Goal: Transaction & Acquisition: Purchase product/service

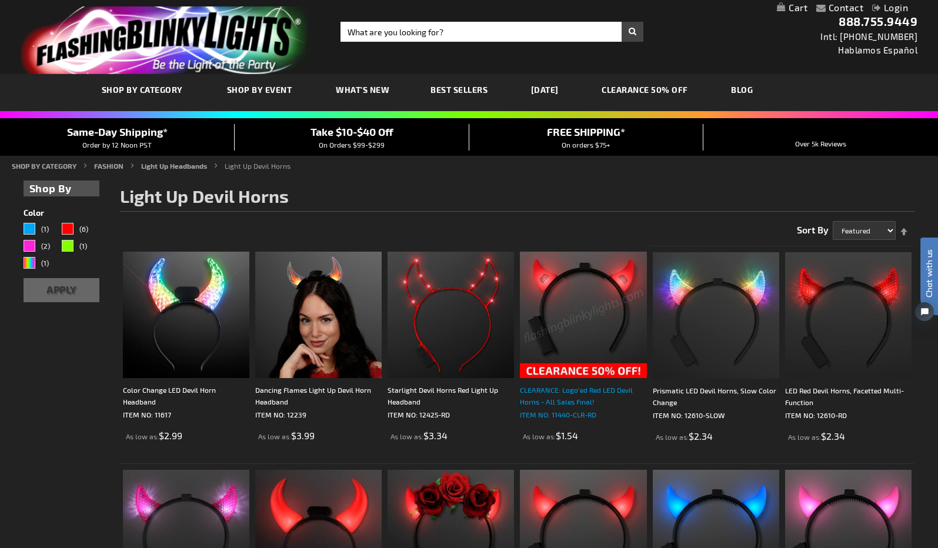
click at [580, 390] on div "CLEARANCE: Logo'ed Red LED Devil Horns - All Sales Final!" at bounding box center [583, 396] width 126 height 24
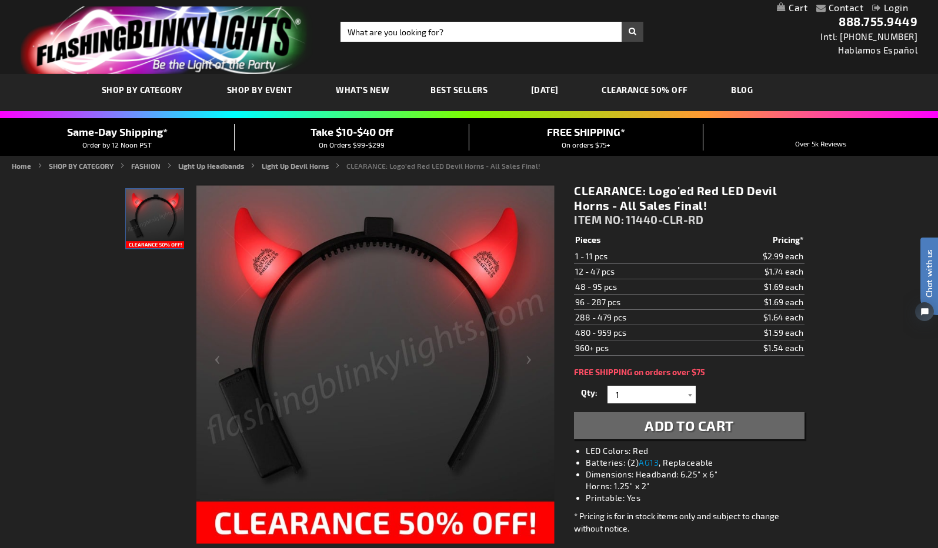
click at [708, 422] on span "Add to Cart" at bounding box center [688, 425] width 89 height 17
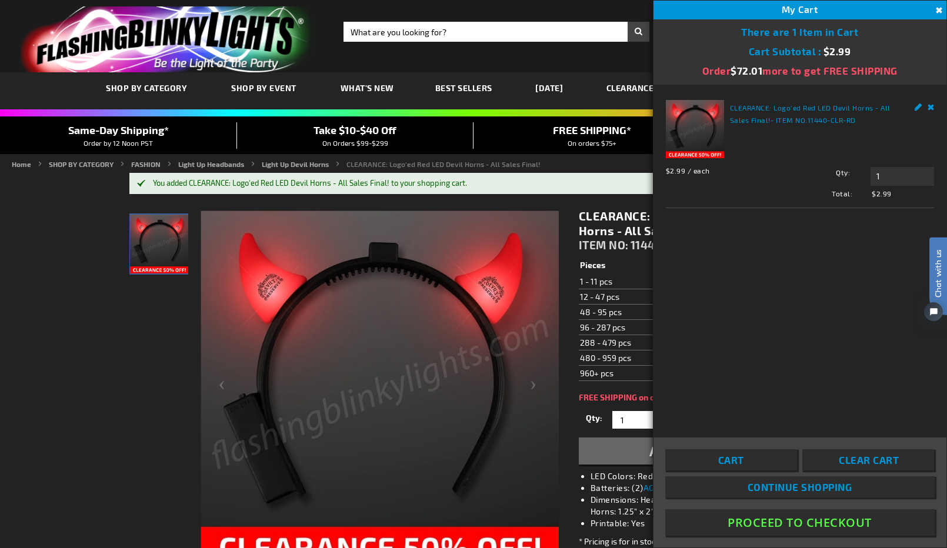
click at [812, 489] on span "Continue Shopping" at bounding box center [799, 487] width 105 height 12
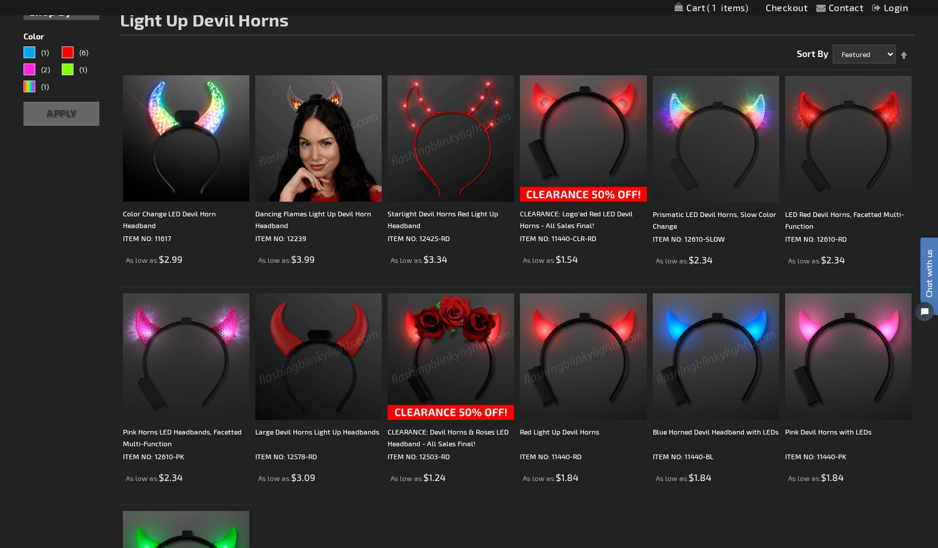
click at [585, 328] on img at bounding box center [583, 356] width 126 height 126
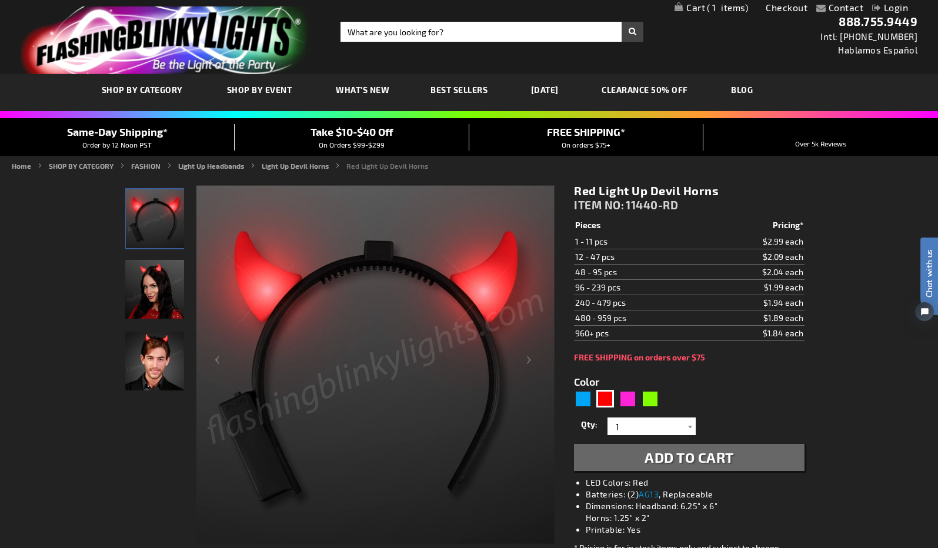
click at [688, 456] on span "Add to Cart" at bounding box center [688, 457] width 89 height 17
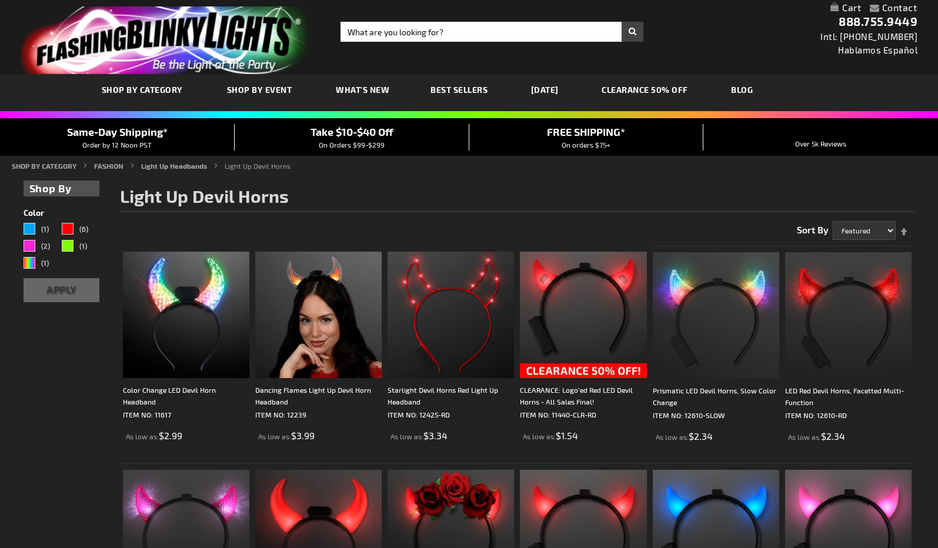
scroll to position [177, 0]
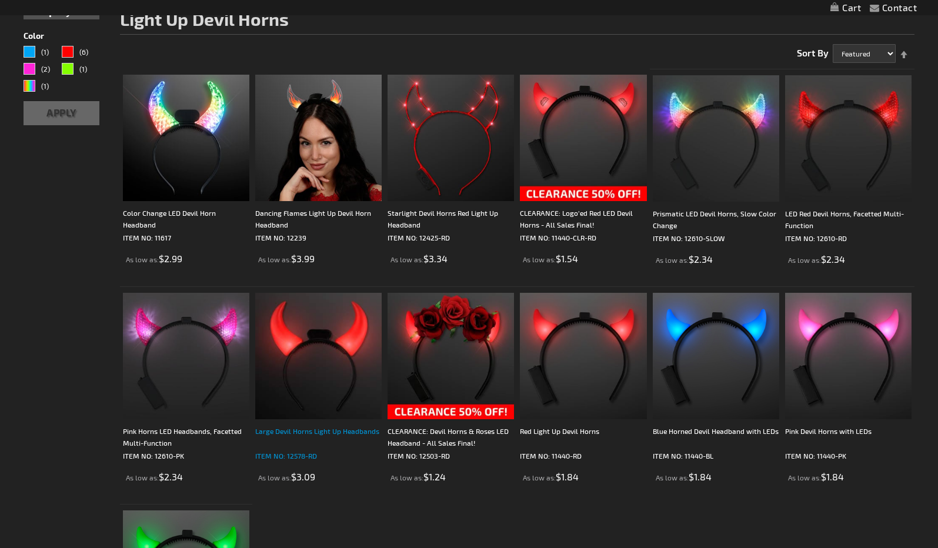
click at [329, 425] on div "Large Devil Horns Light Up Headbands" at bounding box center [318, 437] width 126 height 24
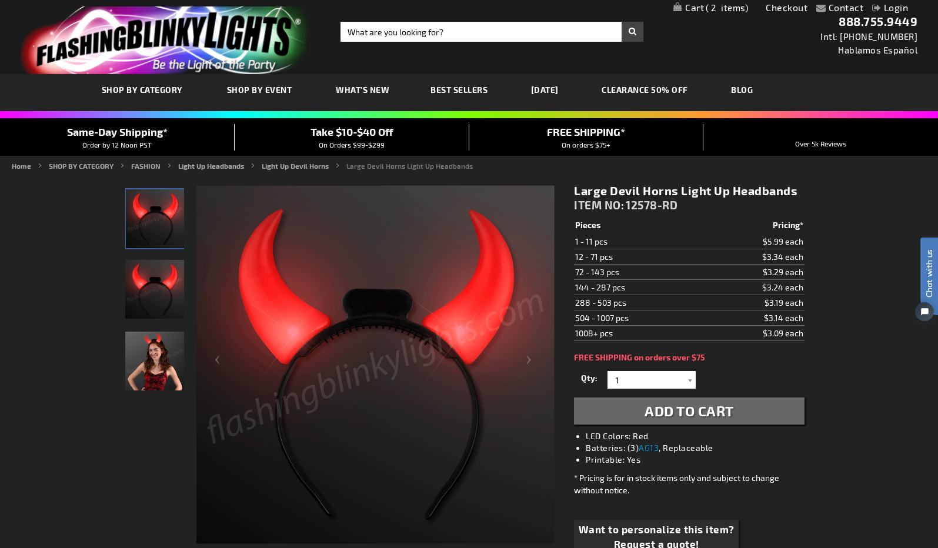
click at [150, 353] on img "Woman wearing Large Devil Horns Light Up Headband" at bounding box center [154, 361] width 59 height 59
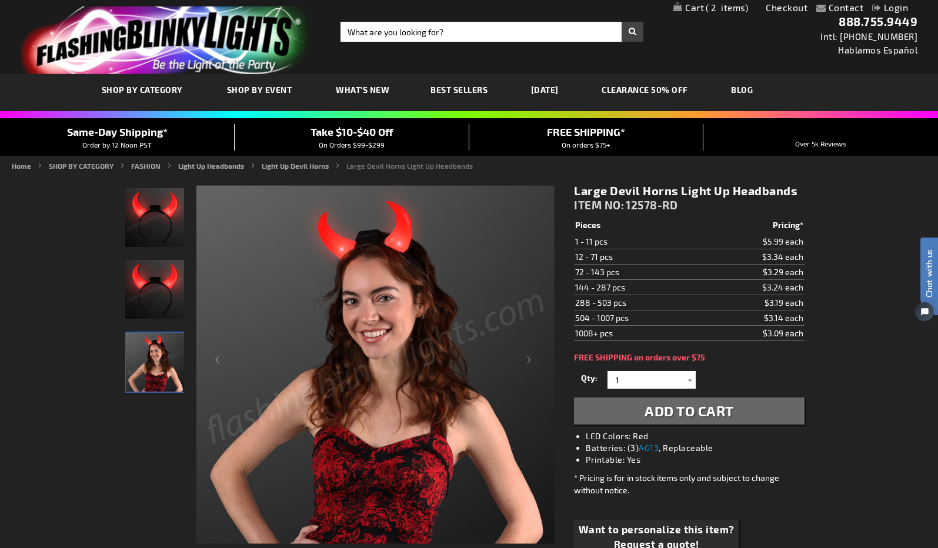
click at [157, 283] on img "Large Devil Horns Light Up Headband" at bounding box center [154, 289] width 59 height 59
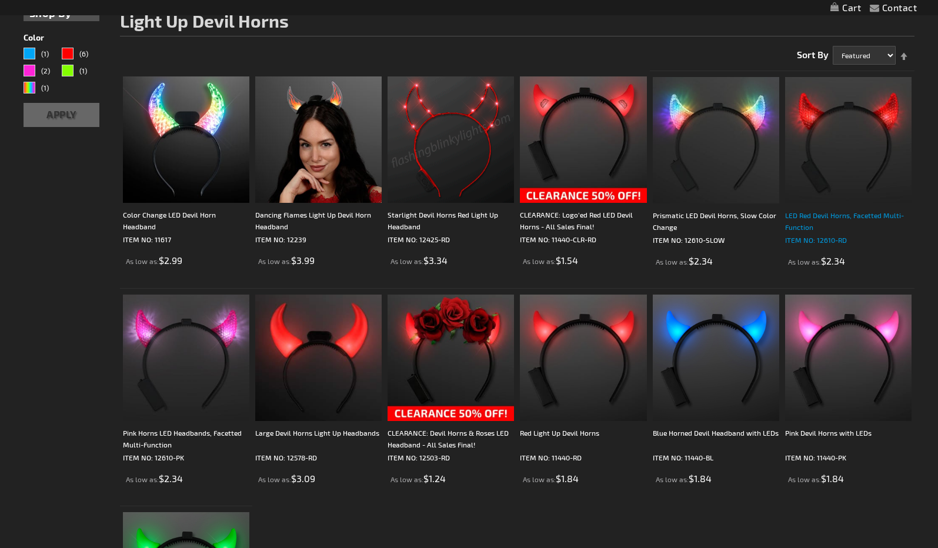
scroll to position [177, 0]
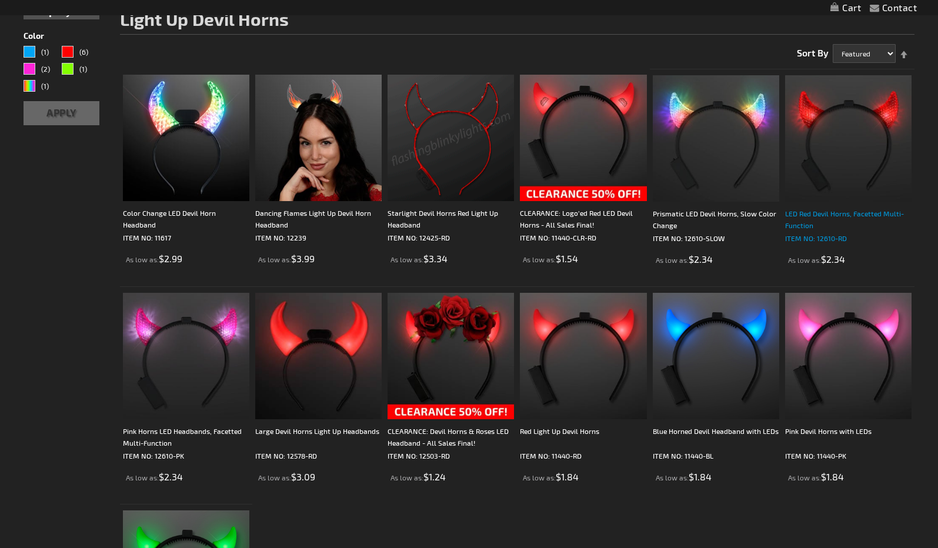
click at [825, 209] on div "LED Red Devil Horns, Facetted Multi-Function" at bounding box center [848, 220] width 126 height 24
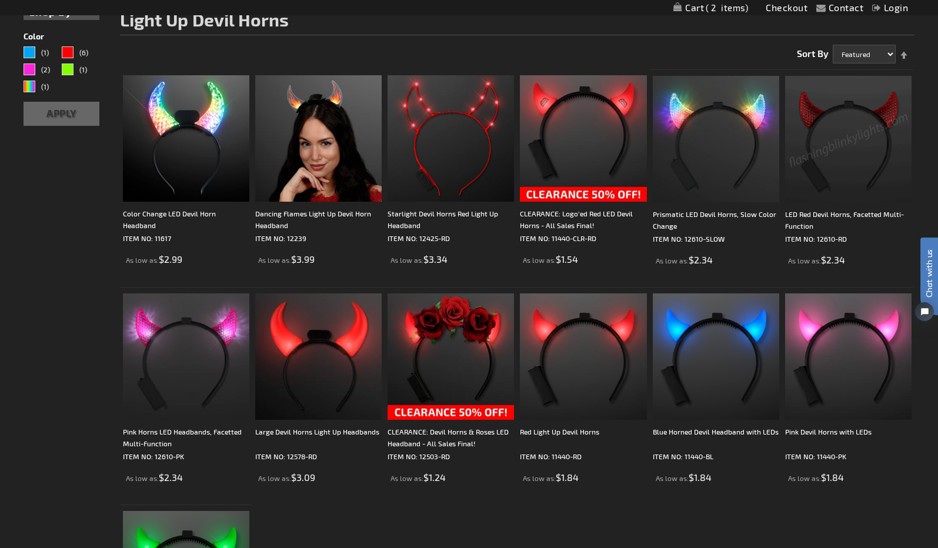
scroll to position [353, 0]
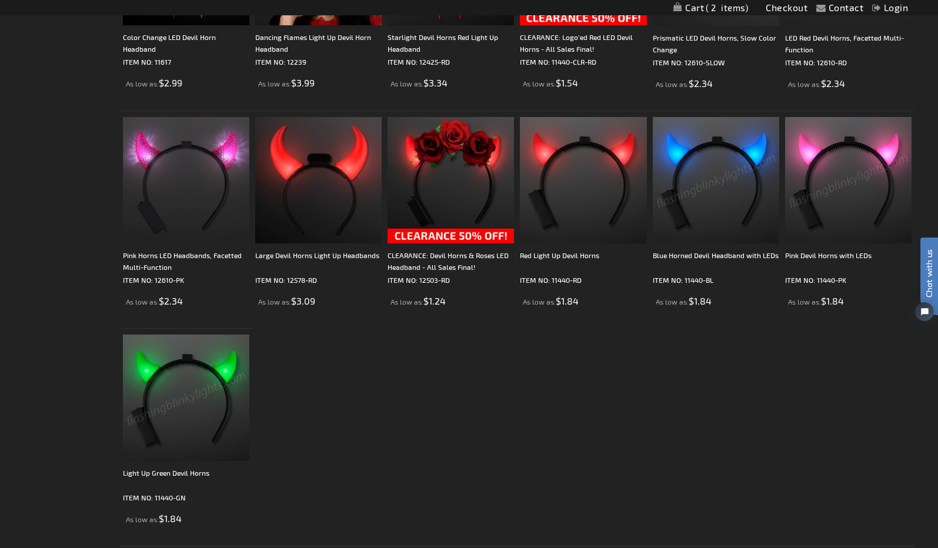
click at [185, 422] on img at bounding box center [186, 398] width 126 height 126
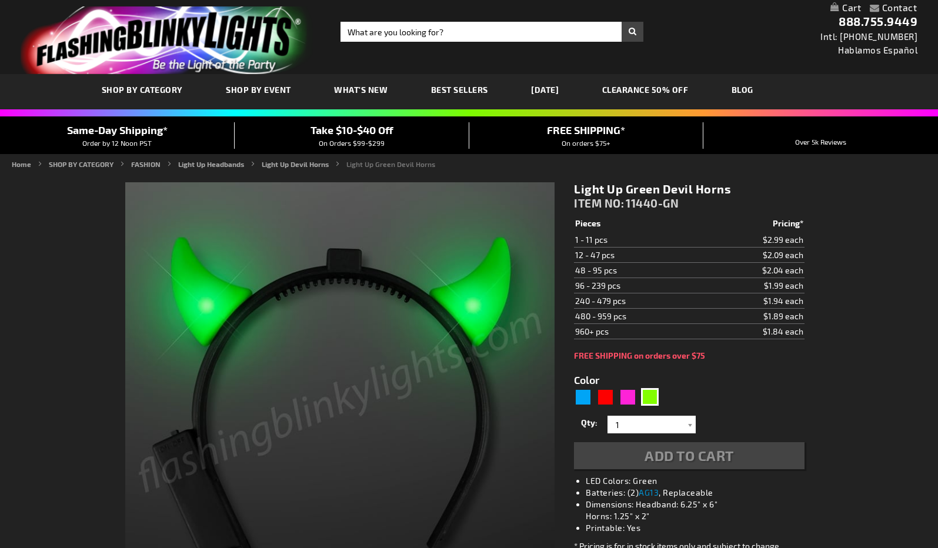
type input "5648"
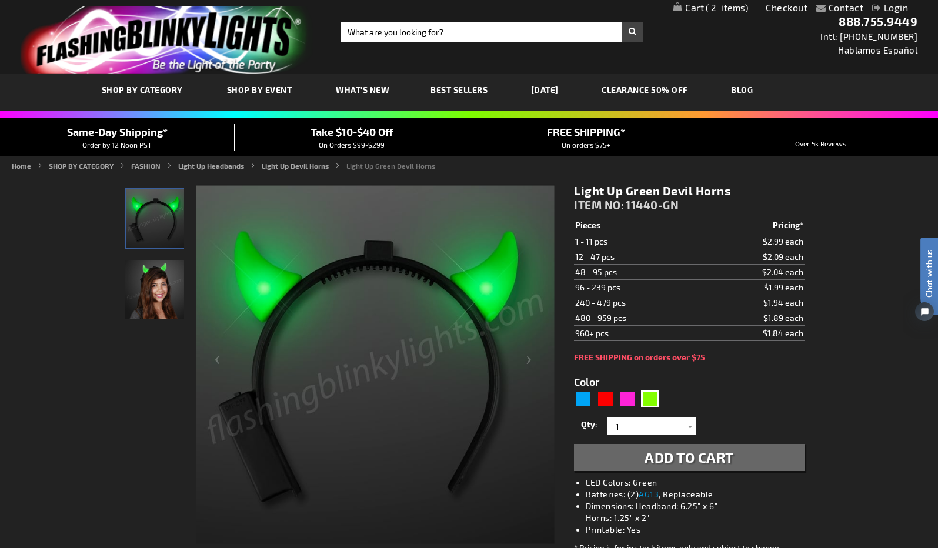
click at [157, 282] on img "Girl wearing Green Light Up Devil Horns" at bounding box center [154, 289] width 59 height 59
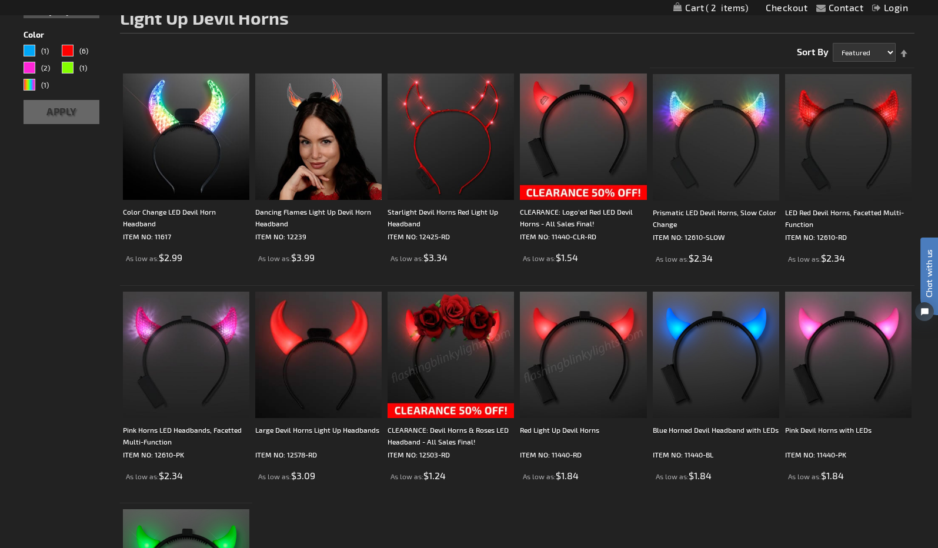
click at [452, 355] on img at bounding box center [450, 355] width 126 height 126
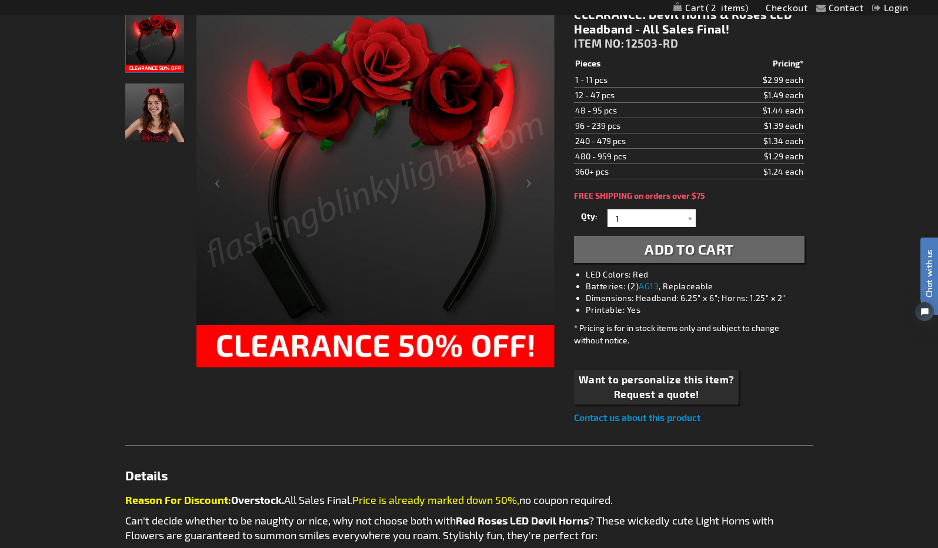
scroll to position [353, 0]
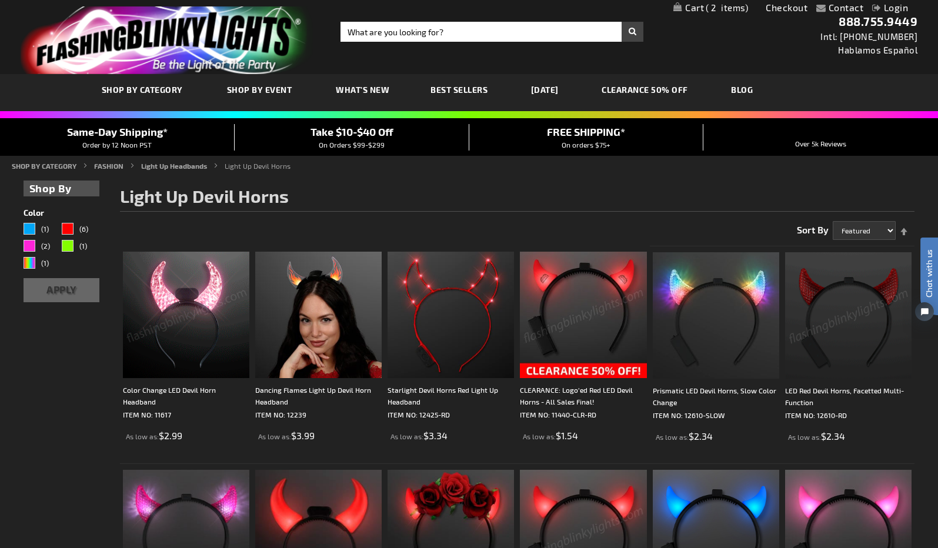
click at [692, 5] on link "My Cart 2 2 items" at bounding box center [710, 7] width 75 height 11
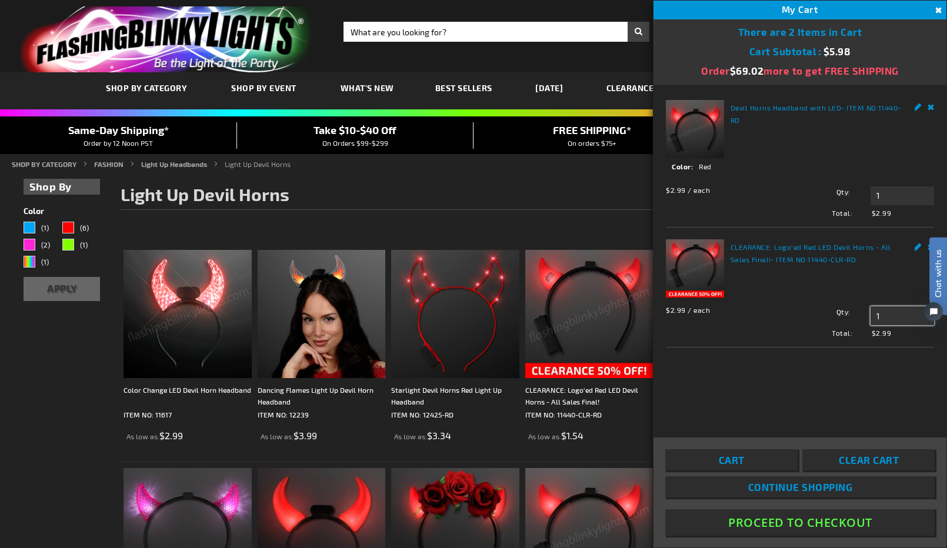
click at [884, 316] on input "1" at bounding box center [901, 315] width 63 height 19
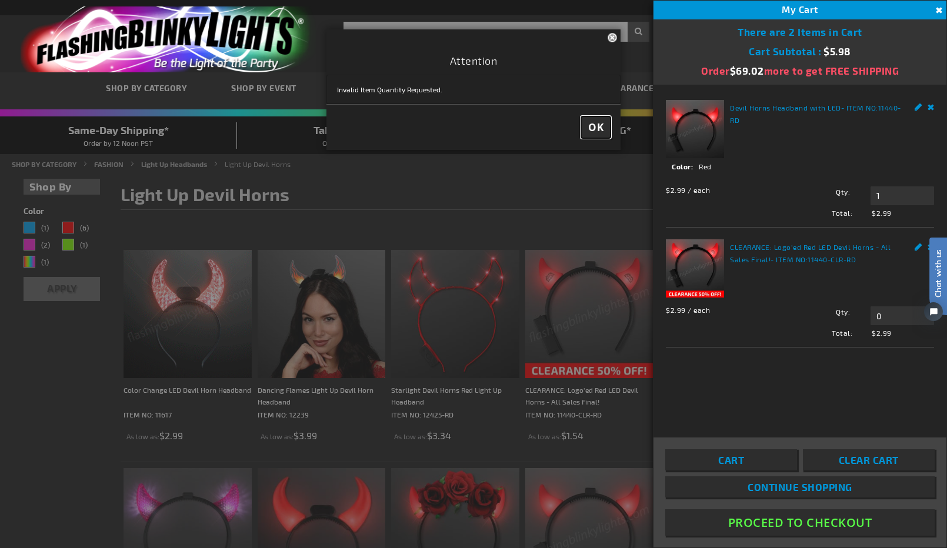
type input "1"
click at [592, 125] on span "OK" at bounding box center [595, 128] width 15 height 14
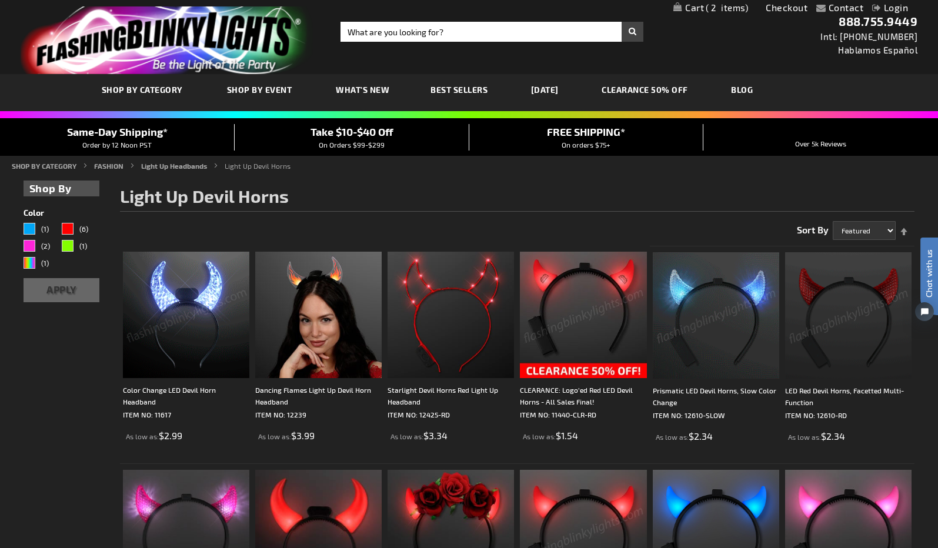
click at [713, 5] on span "2" at bounding box center [726, 7] width 42 height 11
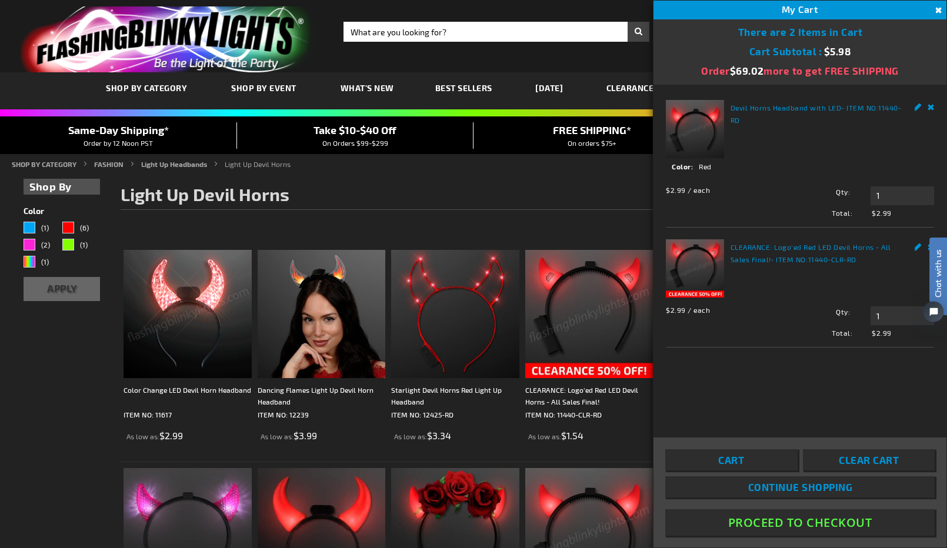
click at [931, 246] on div "Chat with us" at bounding box center [938, 277] width 18 height 78
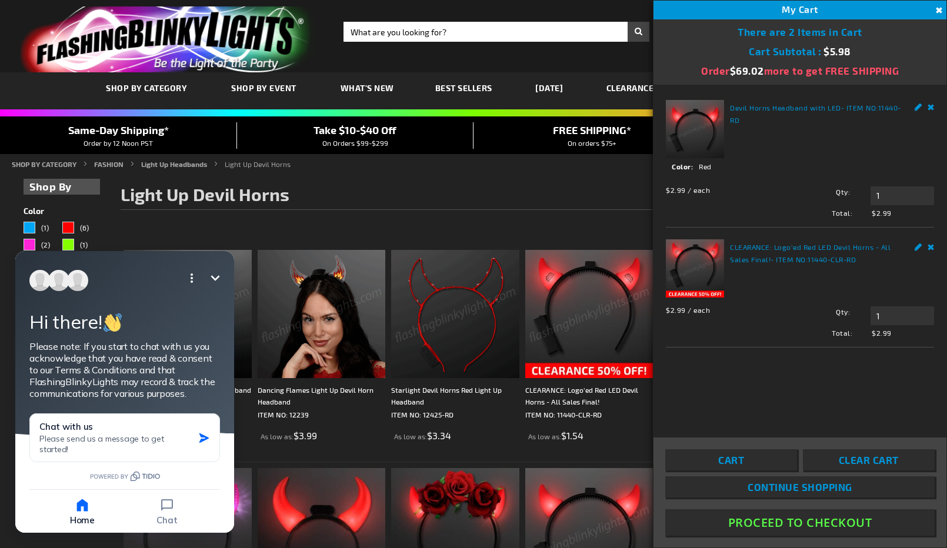
click at [808, 263] on strong "CLEARANCE: Logo'ed Red LED Devil Horns - All Sales Final! - ITEM NO: 11440-CLR-…" at bounding box center [816, 252] width 172 height 25
click at [931, 245] on link "Remove" at bounding box center [930, 245] width 7 height 12
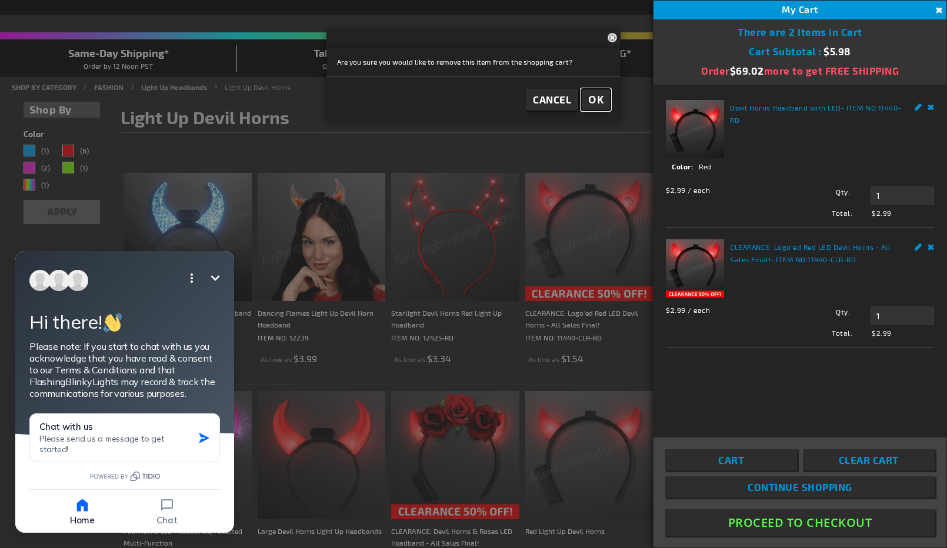
scroll to position [179, 0]
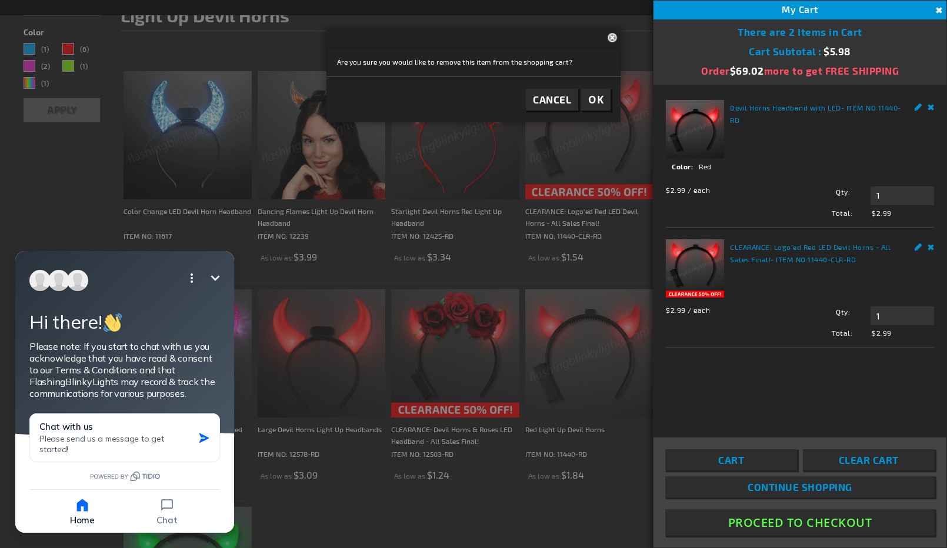
click at [928, 248] on link "Remove" at bounding box center [930, 245] width 7 height 12
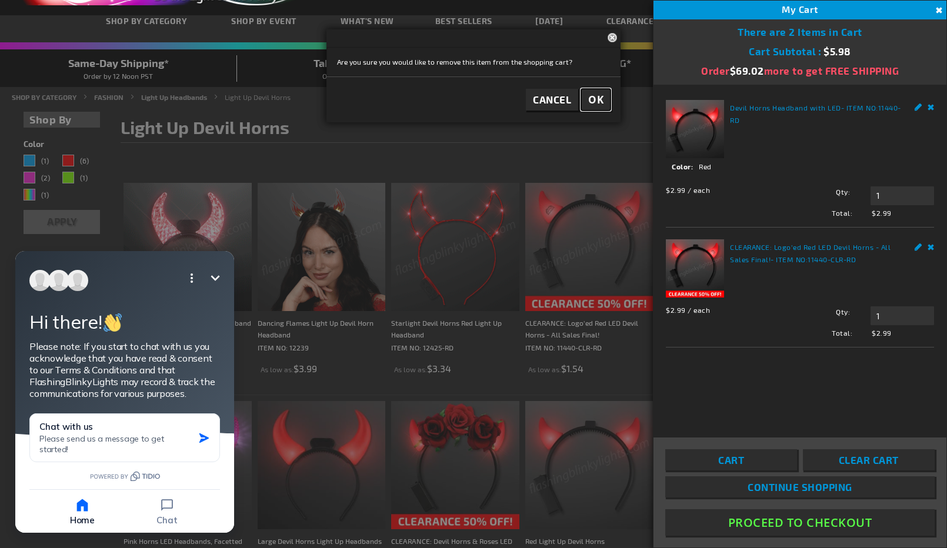
scroll to position [0, 0]
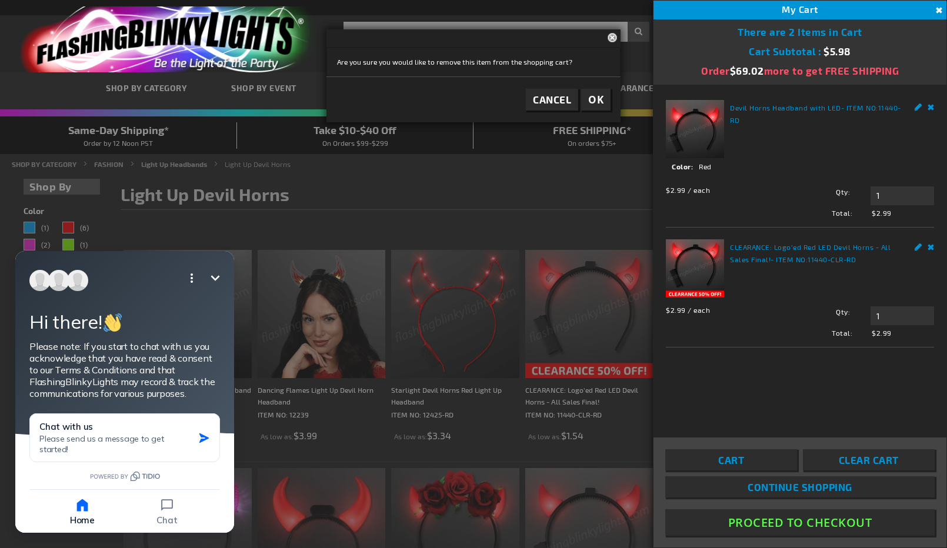
click at [928, 248] on link "Remove" at bounding box center [930, 245] width 7 height 12
click at [189, 277] on icon "Open options" at bounding box center [192, 278] width 14 height 14
click at [156, 310] on span "Turn off notifications" at bounding box center [163, 311] width 88 height 12
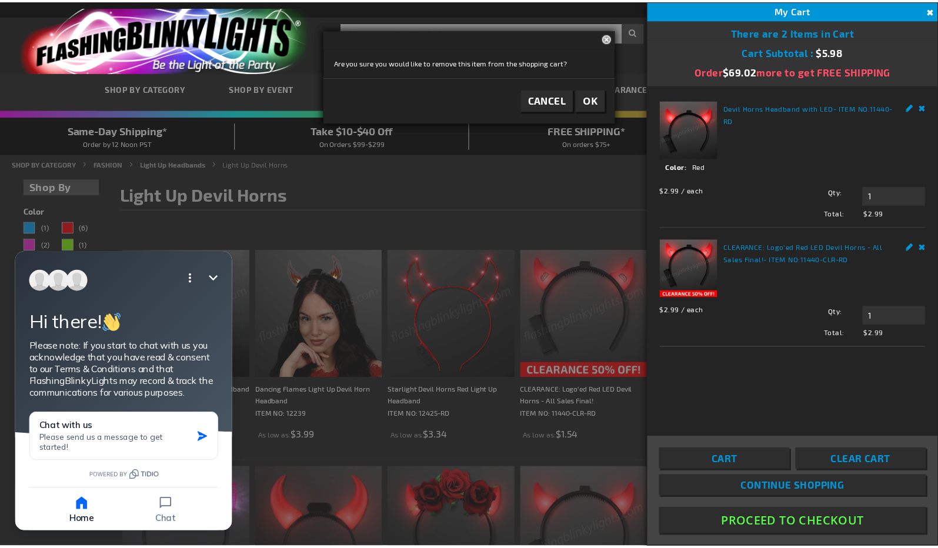
scroll to position [1, 0]
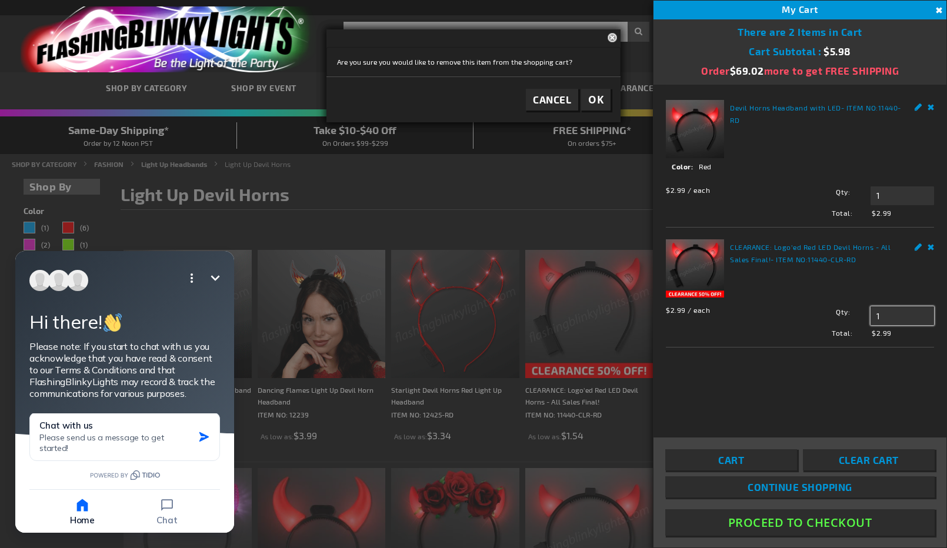
click at [894, 315] on input "1" at bounding box center [901, 315] width 63 height 19
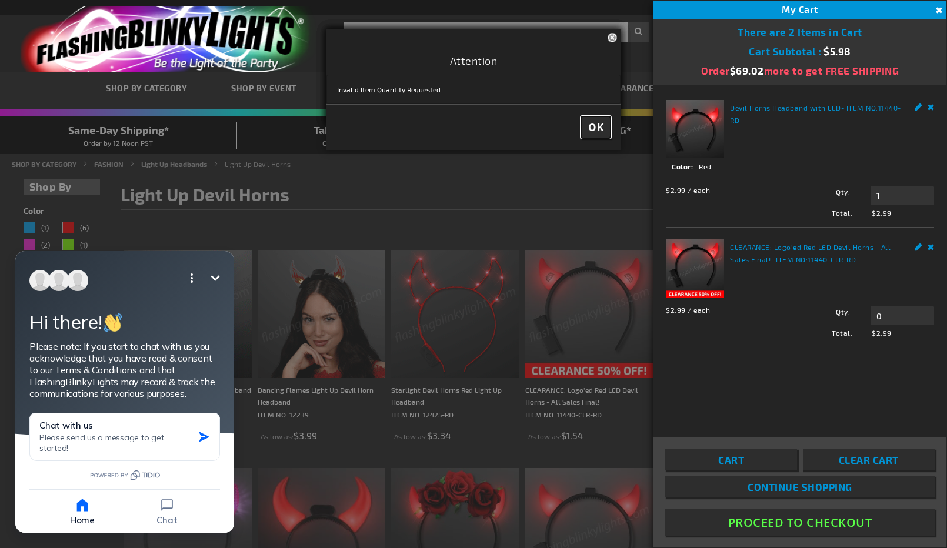
type input "1"
click at [929, 245] on link "Remove" at bounding box center [930, 245] width 7 height 12
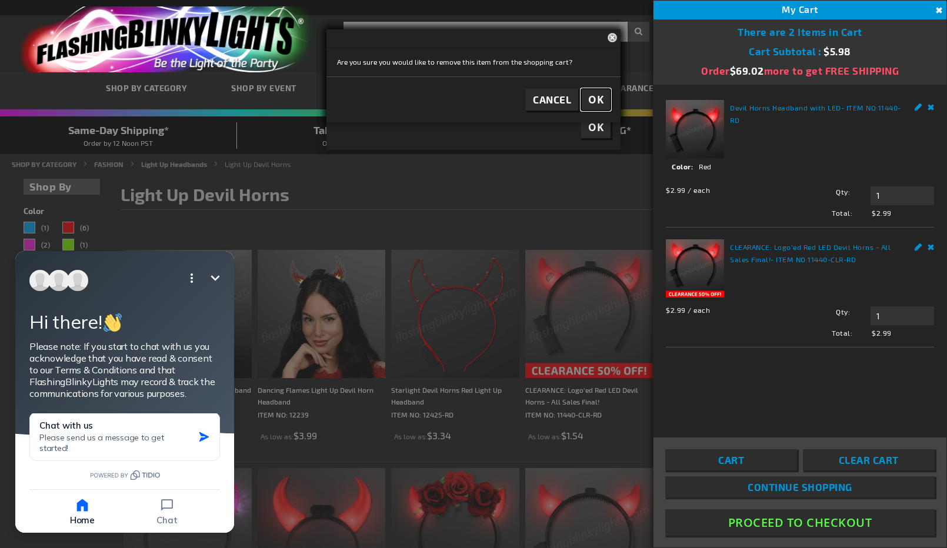
click at [597, 96] on span "OK" at bounding box center [595, 100] width 15 height 14
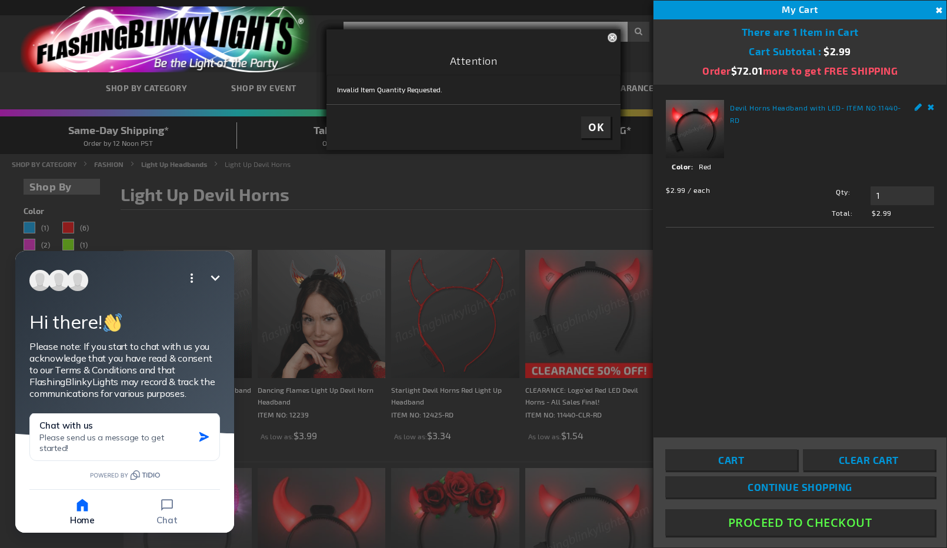
click at [823, 524] on button "Proceed To Checkout" at bounding box center [799, 522] width 269 height 26
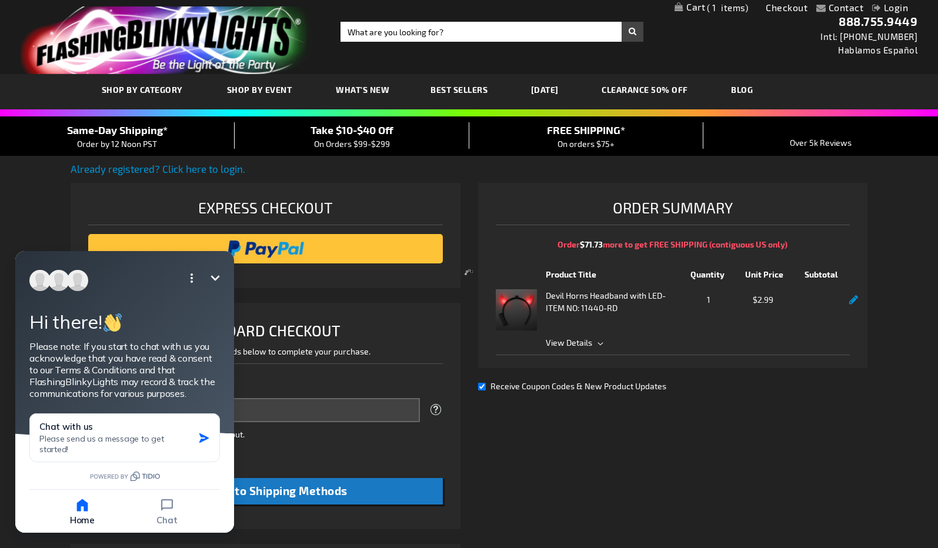
select select "US"
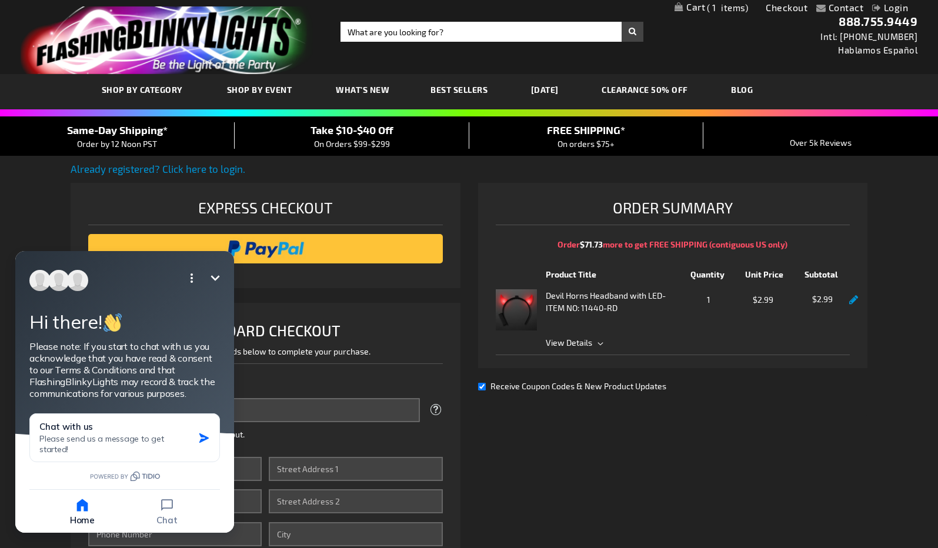
click at [212, 274] on icon "Minimize" at bounding box center [215, 278] width 14 height 14
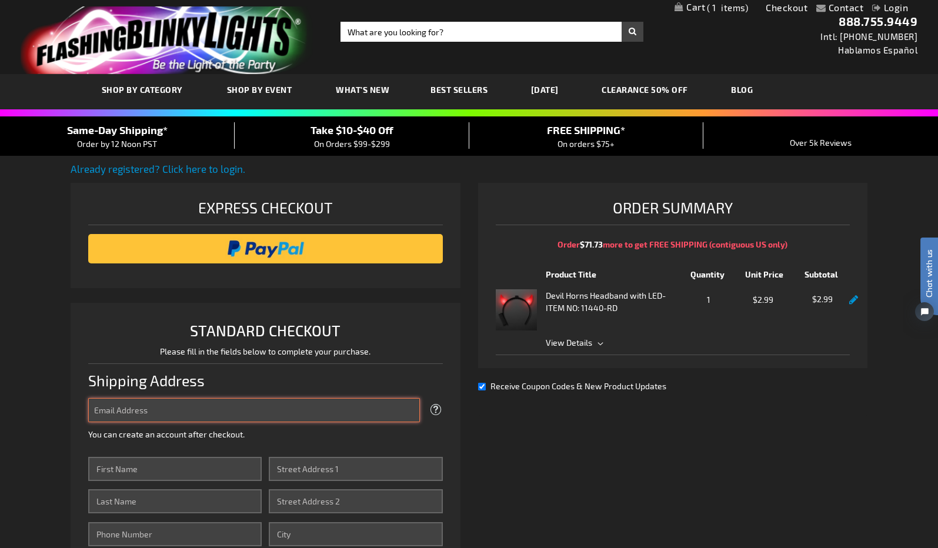
click at [170, 412] on input "Email Address" at bounding box center [254, 410] width 332 height 24
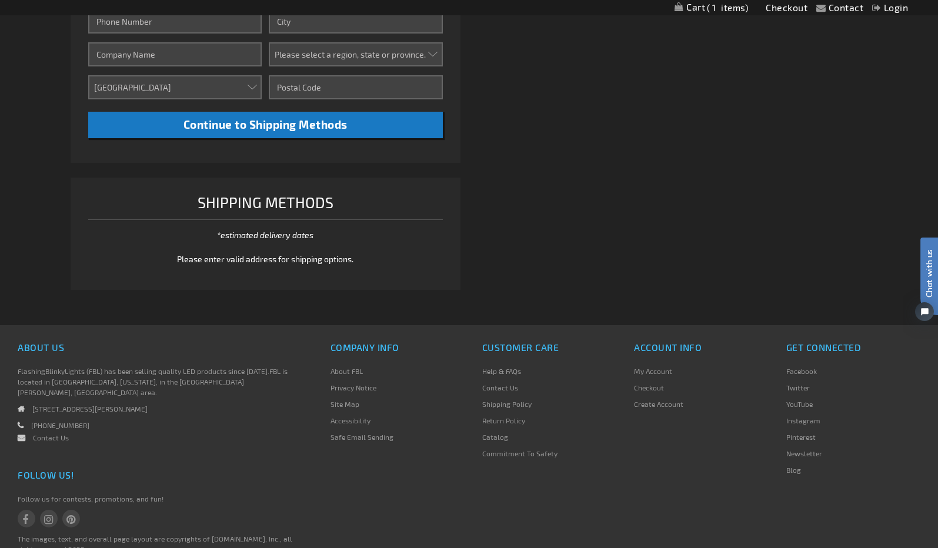
scroll to position [529, 0]
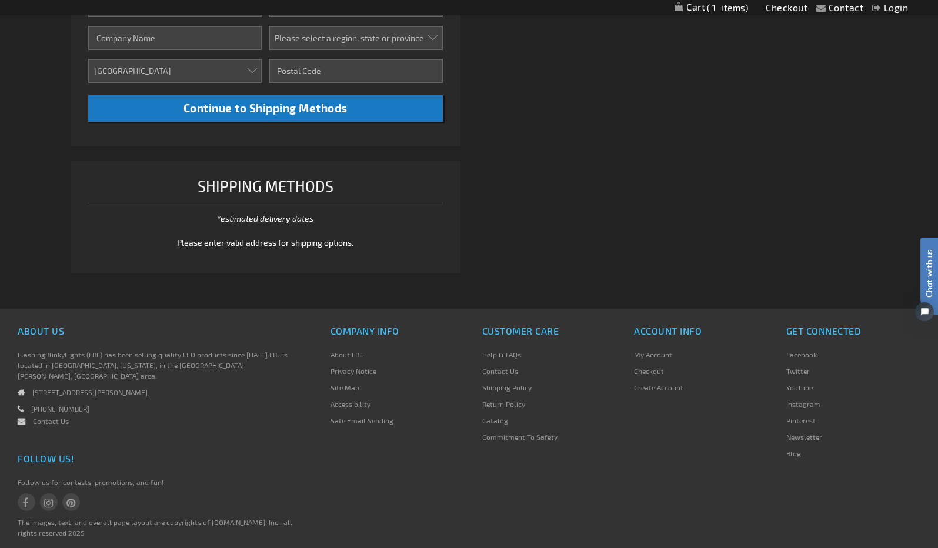
click at [516, 384] on link "Shipping Policy" at bounding box center [506, 387] width 49 height 8
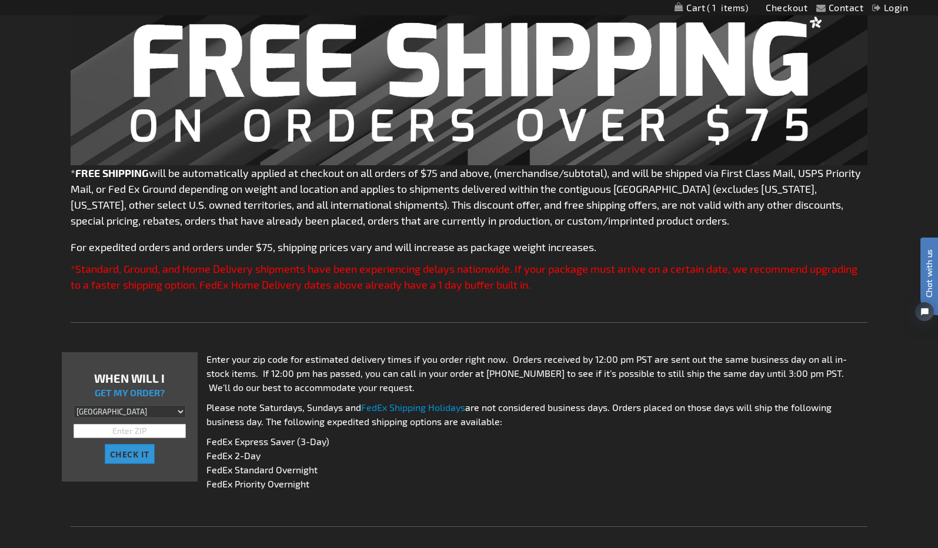
scroll to position [176, 0]
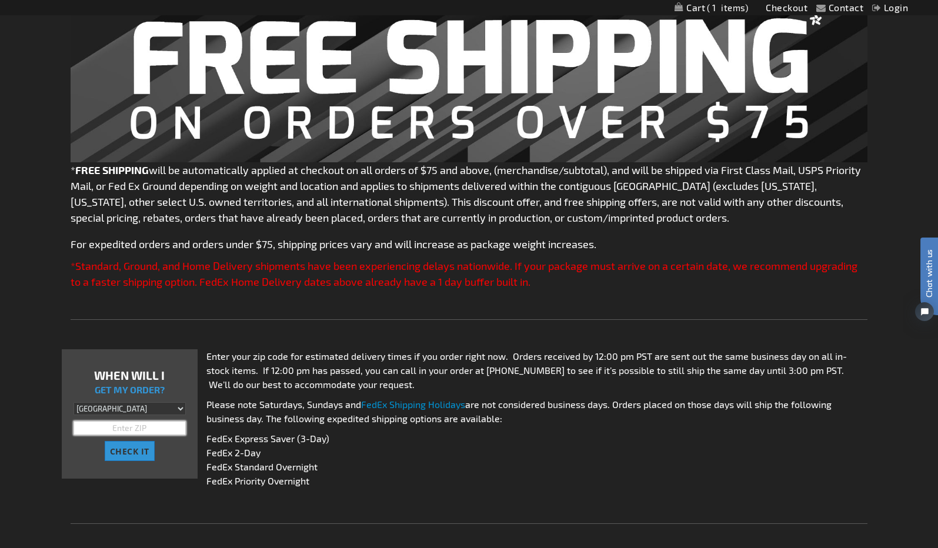
click at [132, 428] on input "text" at bounding box center [129, 428] width 112 height 14
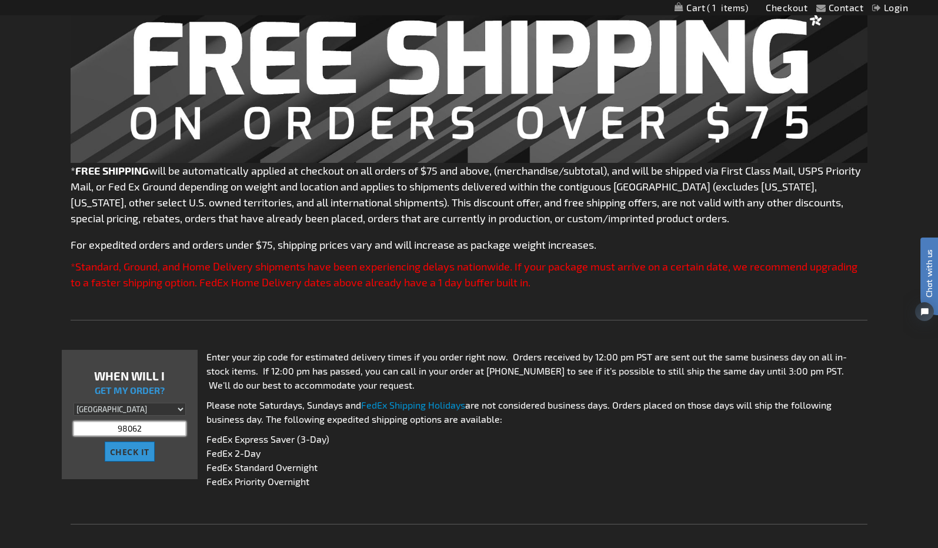
type input "98062"
click at [139, 447] on span "CHECK IT" at bounding box center [129, 451] width 39 height 11
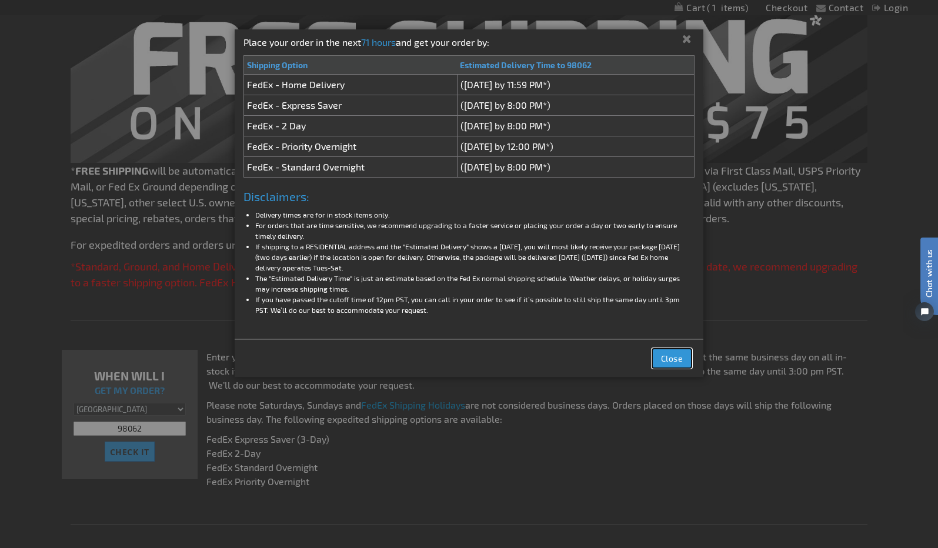
click at [670, 358] on span "Close" at bounding box center [672, 358] width 22 height 10
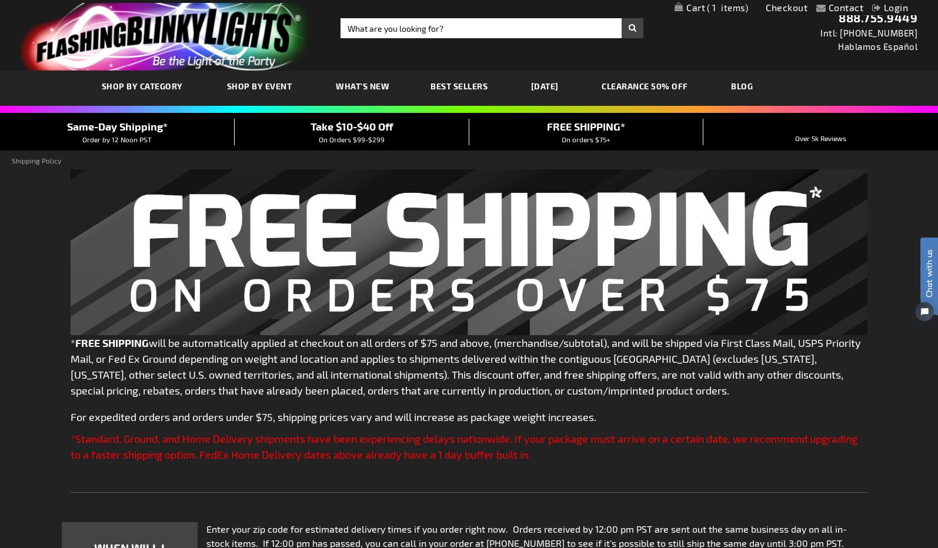
scroll to position [0, 0]
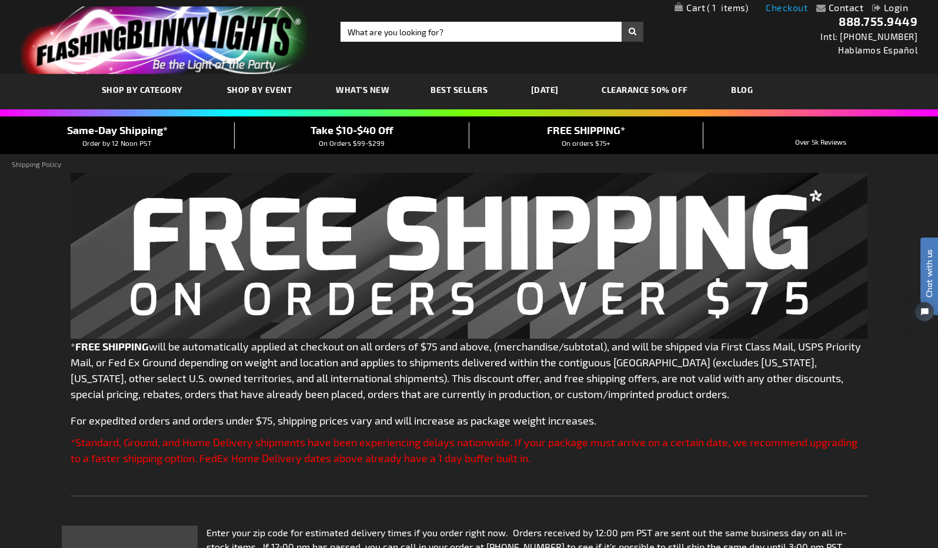
click at [781, 8] on link "Checkout" at bounding box center [786, 7] width 42 height 11
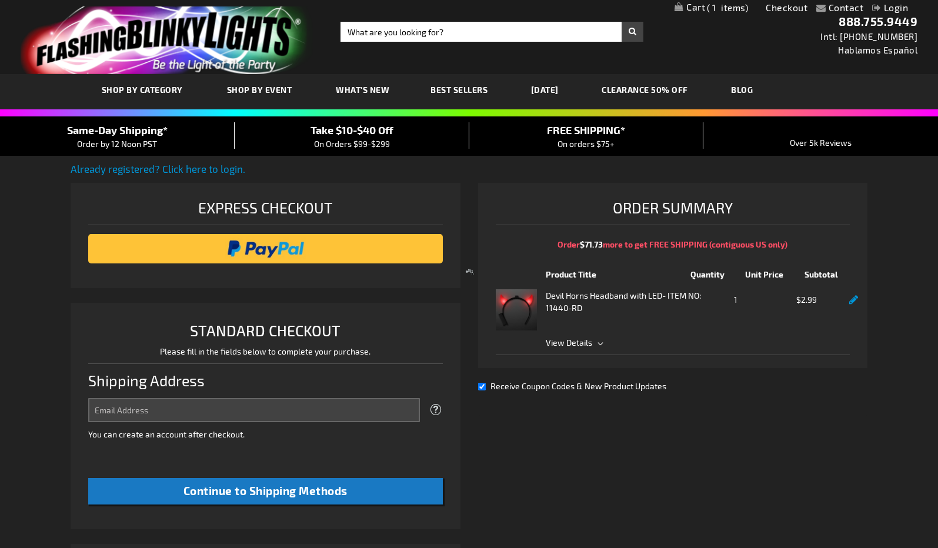
select select "US"
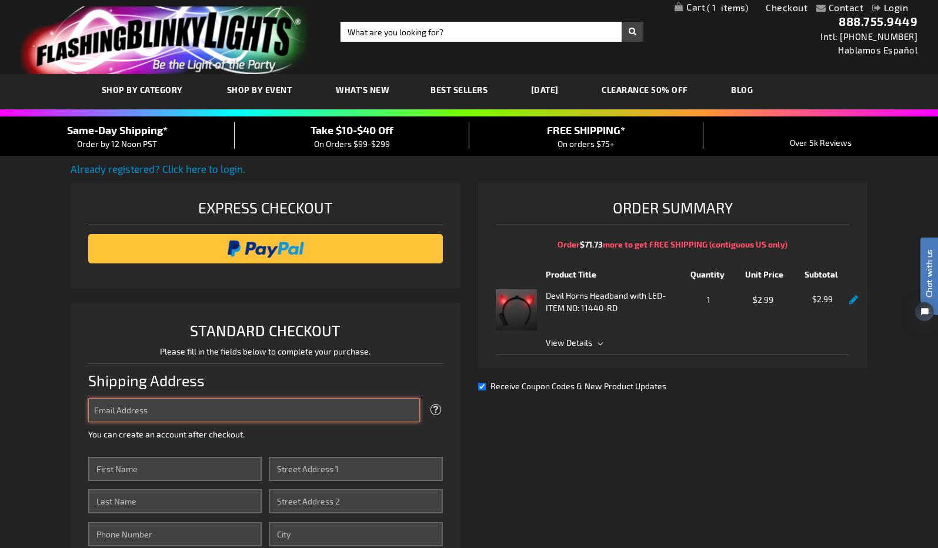
click at [151, 409] on input "Email Address" at bounding box center [254, 410] width 332 height 24
type input "[EMAIL_ADDRESS][DOMAIN_NAME]"
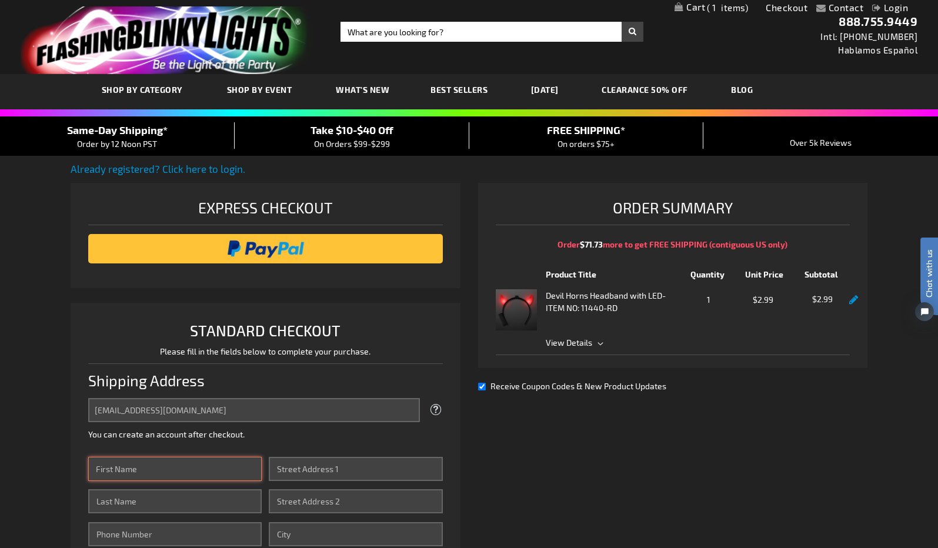
click at [169, 464] on input "First Name" at bounding box center [174, 469] width 173 height 24
type input "John"
type input "ODonnell"
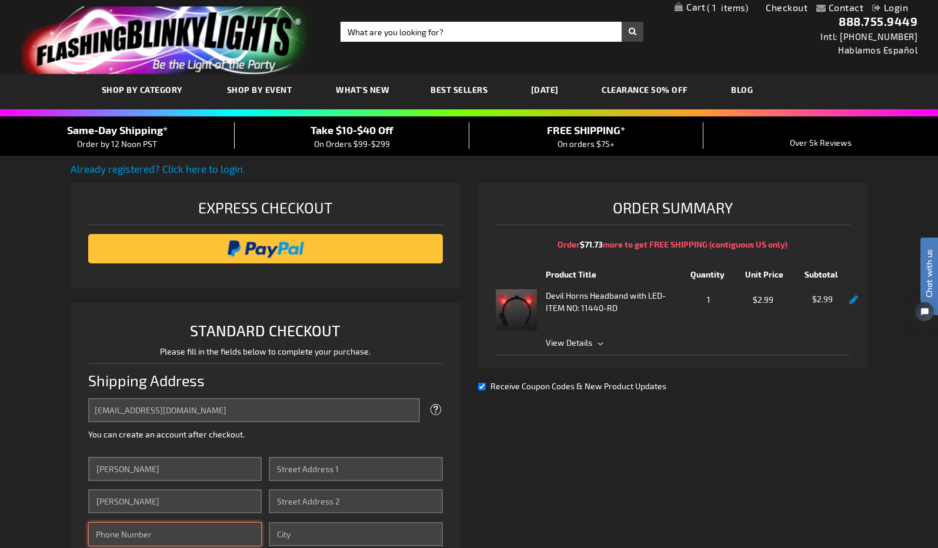
type input "2069146906"
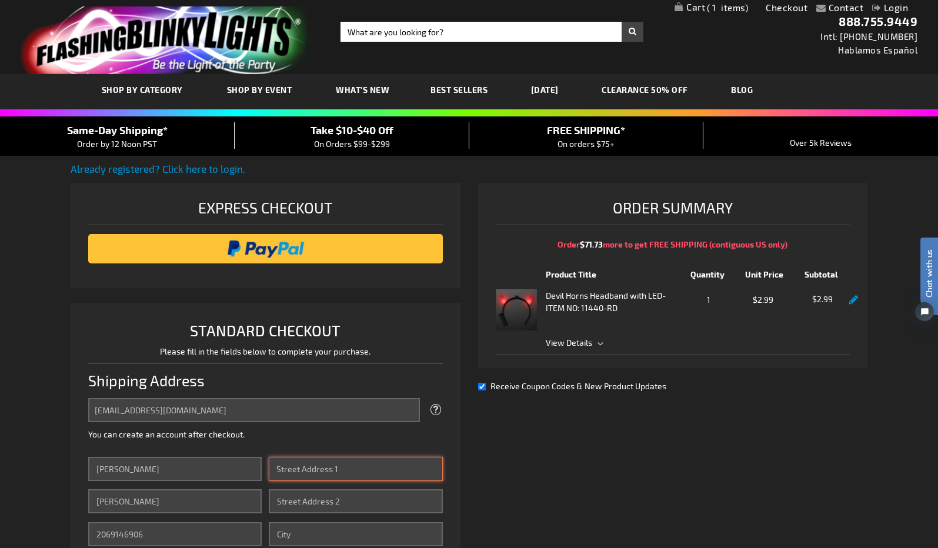
type input "PO BOX 1307"
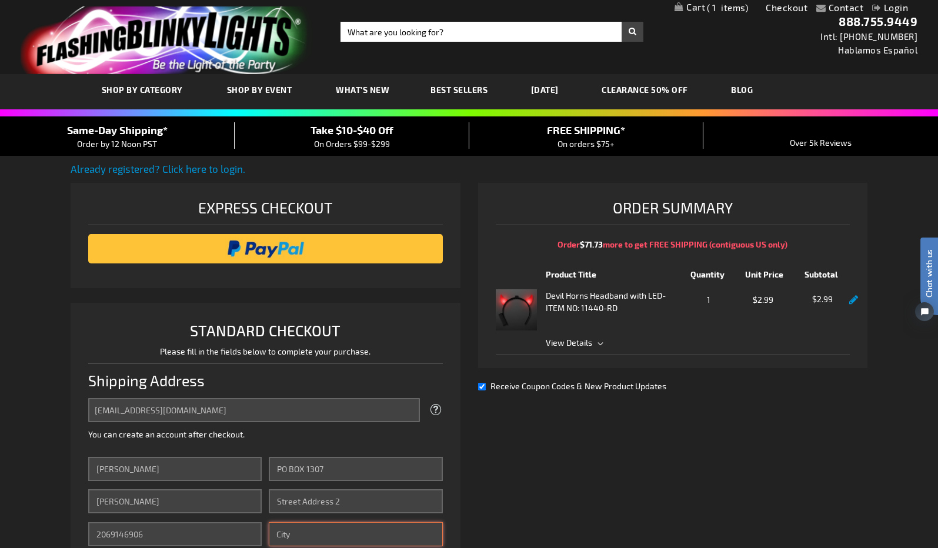
type input "Seahurst"
select select "62"
type input "98062"
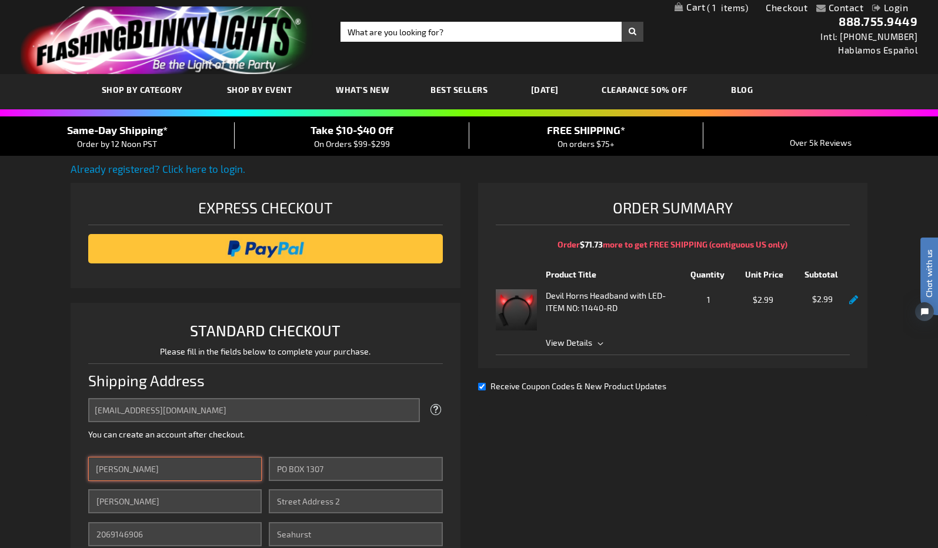
scroll to position [176, 0]
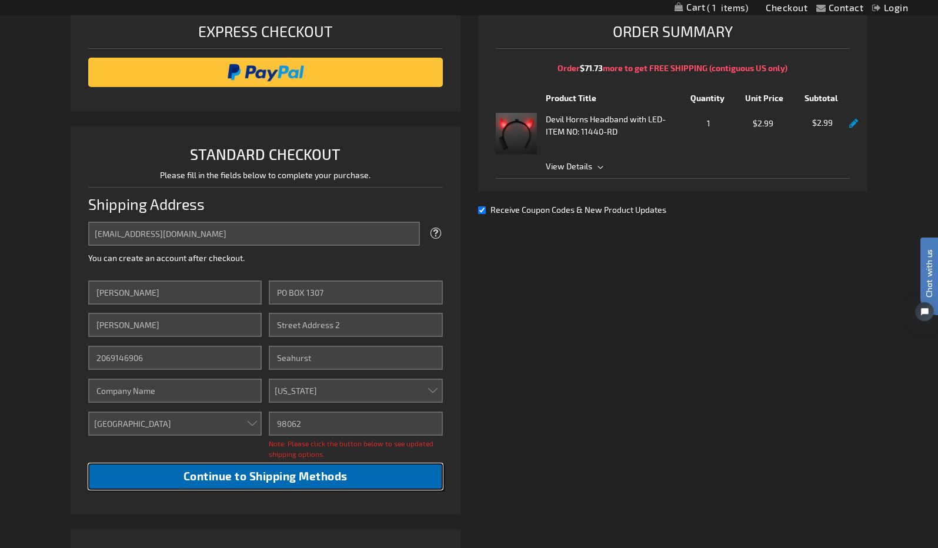
click at [286, 472] on span "Continue to Shipping Methods" at bounding box center [265, 476] width 164 height 14
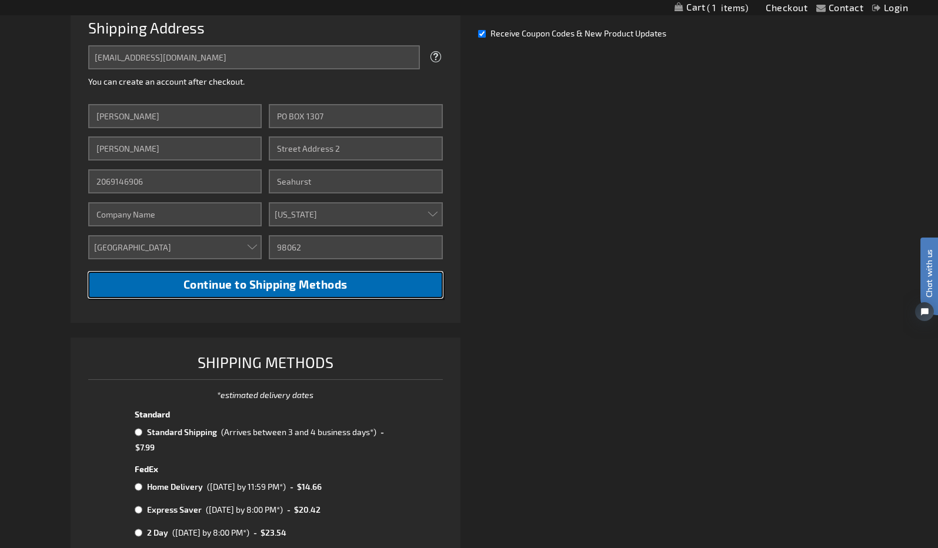
scroll to position [529, 0]
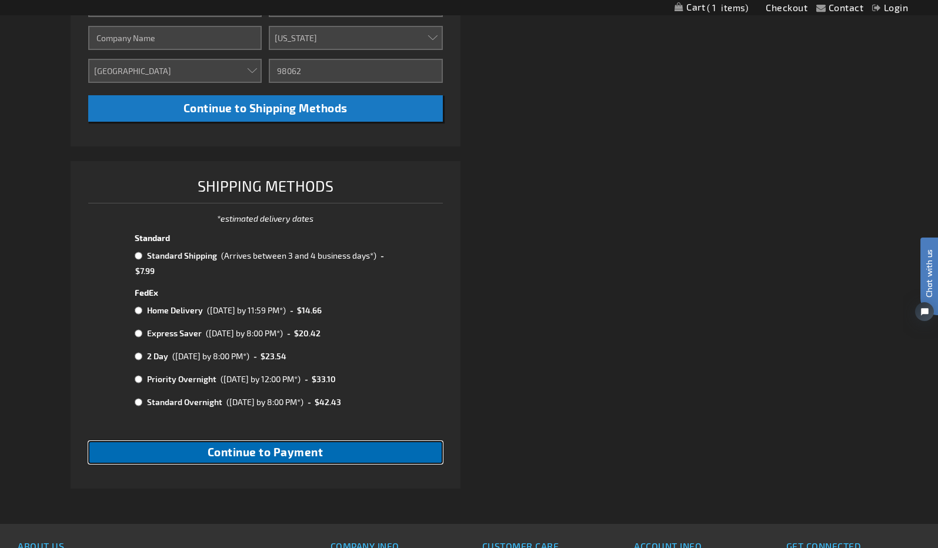
click at [312, 451] on span "Continue to Payment" at bounding box center [266, 452] width 116 height 14
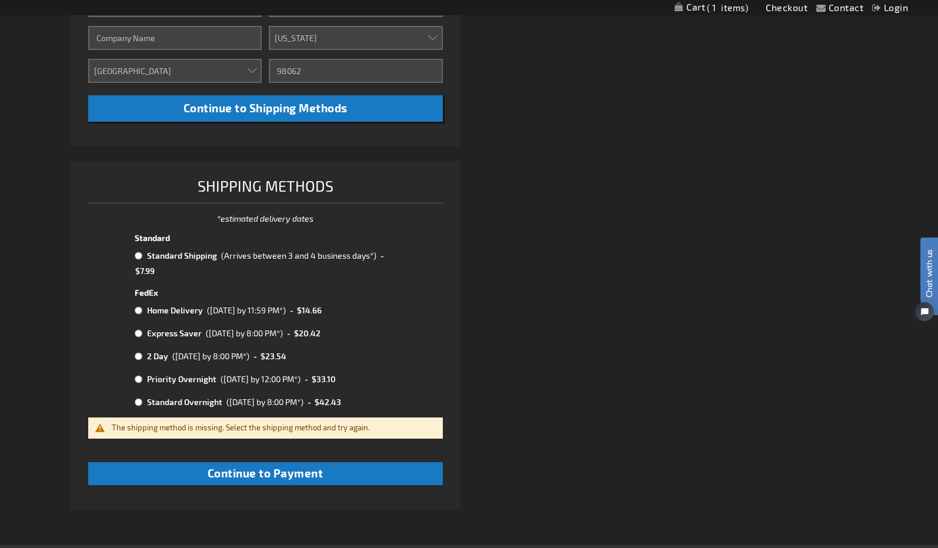
click at [138, 252] on input "radio" at bounding box center [139, 255] width 8 height 9
radio input "true"
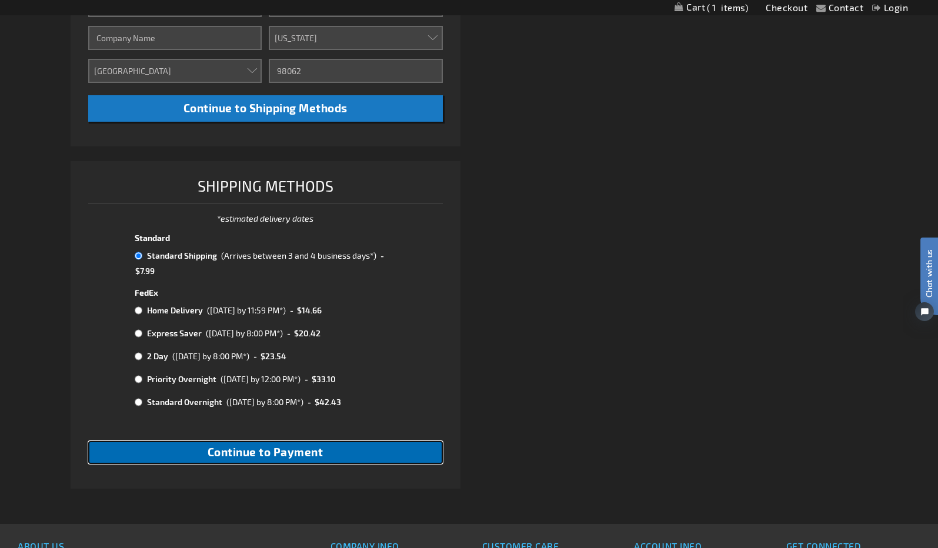
click at [292, 450] on span "Continue to Payment" at bounding box center [266, 452] width 116 height 14
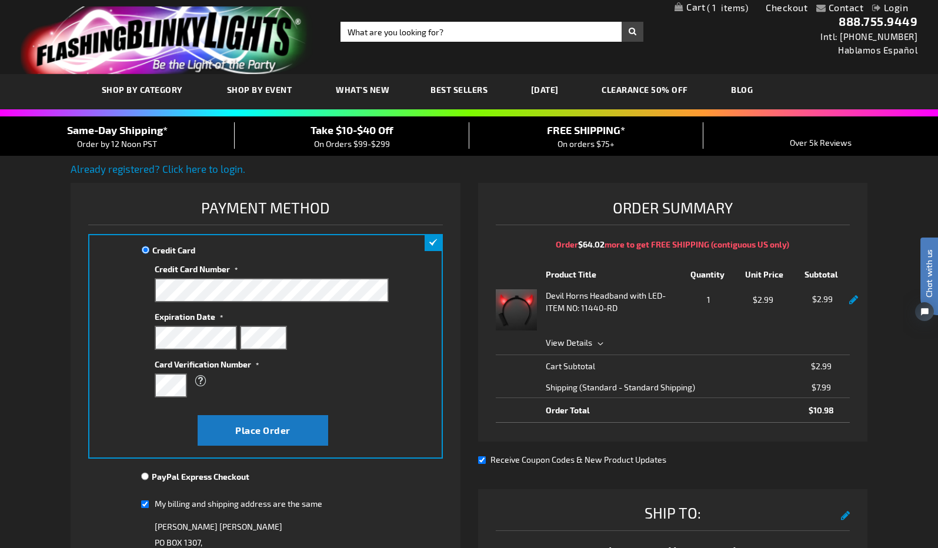
click at [145, 473] on input "PayPal Express Checkout" at bounding box center [145, 475] width 8 height 9
radio input "true"
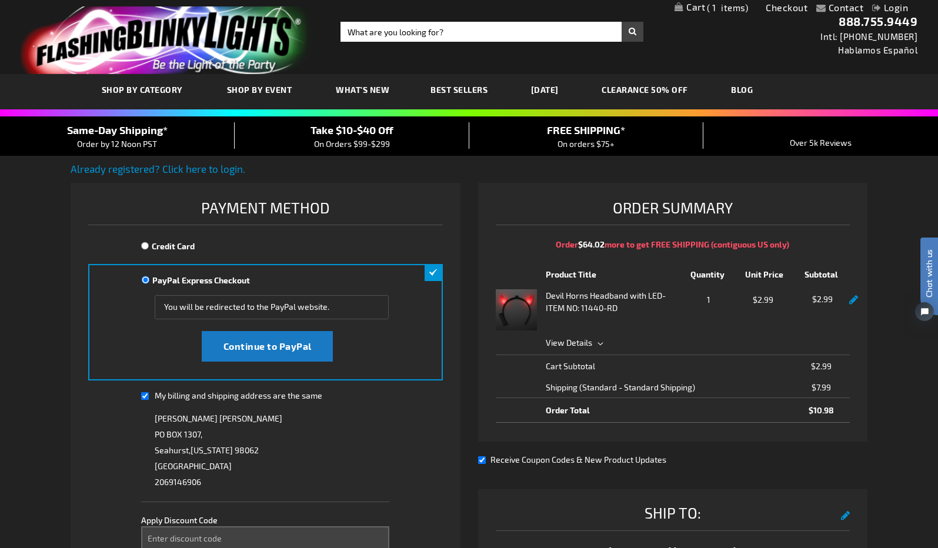
click at [145, 243] on input "Credit Card" at bounding box center [145, 245] width 8 height 9
radio input "true"
click at [145, 243] on input "Credit Card" at bounding box center [145, 245] width 8 height 9
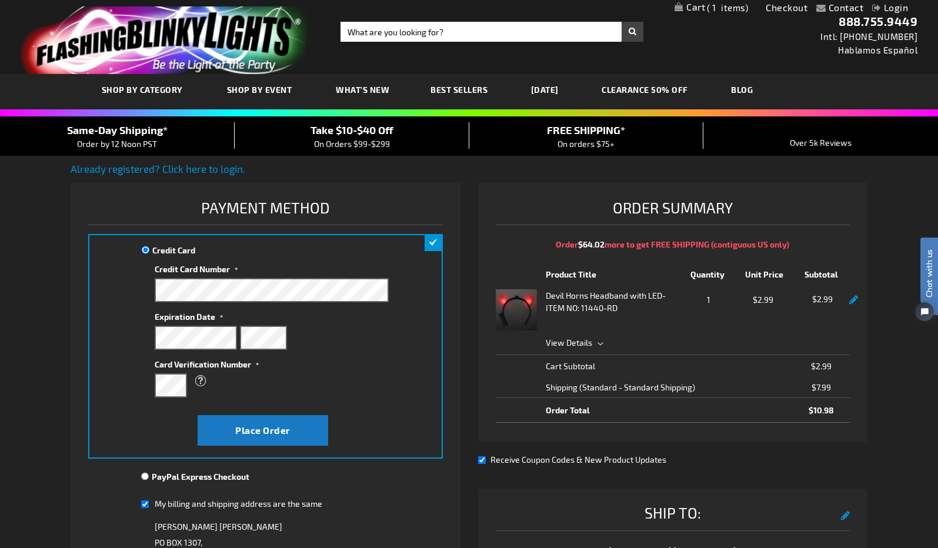
click at [146, 471] on input "PayPal Express Checkout" at bounding box center [145, 475] width 8 height 9
radio input "true"
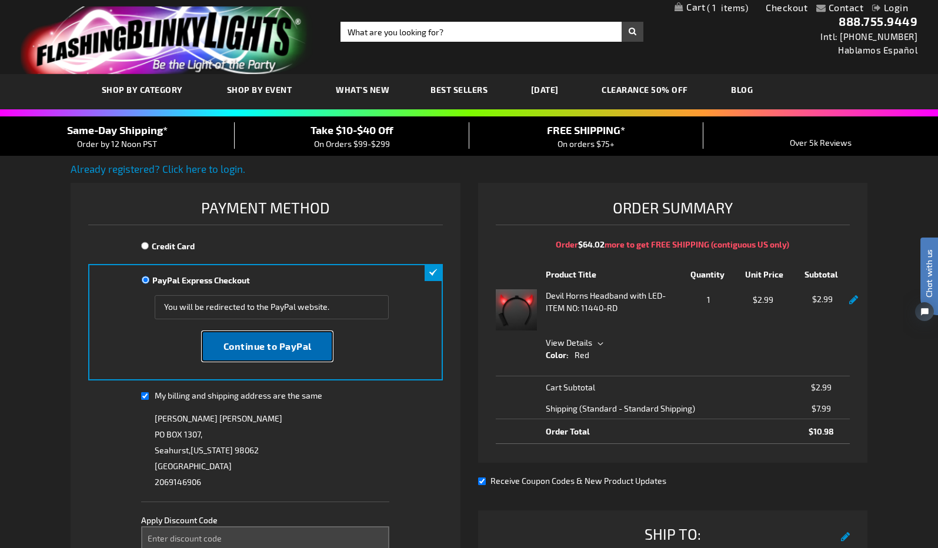
click at [264, 346] on span "Continue to PayPal" at bounding box center [267, 345] width 88 height 11
